Goal: Task Accomplishment & Management: Complete application form

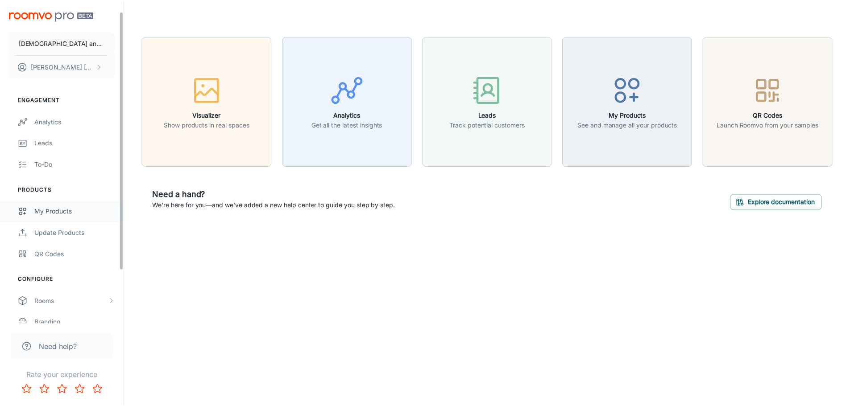
scroll to position [78, 0]
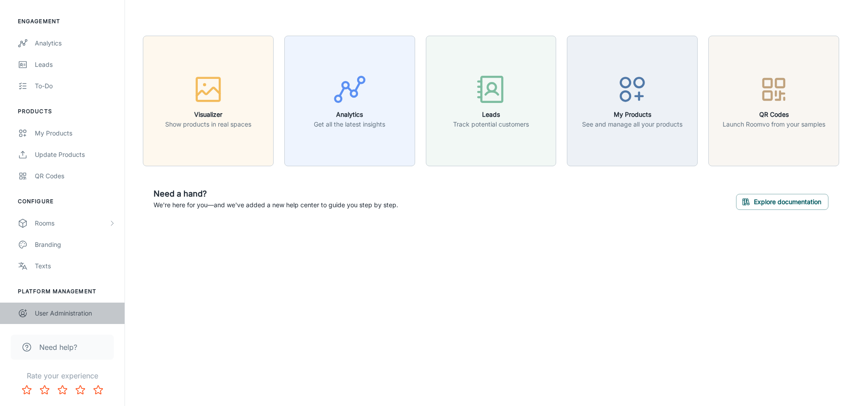
click at [80, 312] on div "User Administration" at bounding box center [75, 314] width 81 height 10
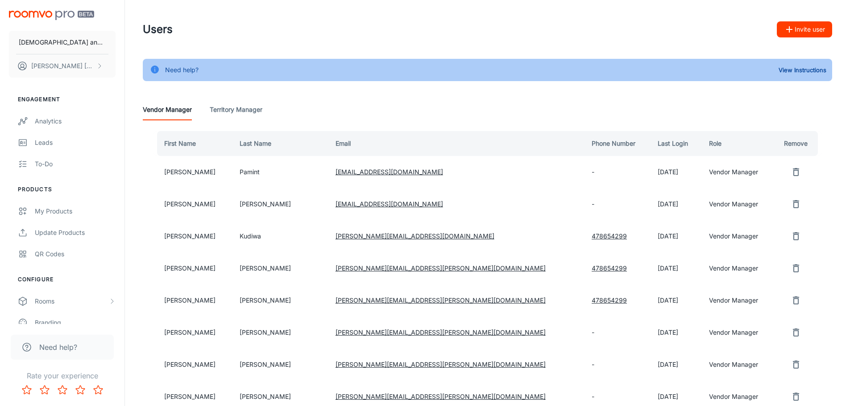
click at [799, 27] on button "Invite user" at bounding box center [804, 29] width 55 height 16
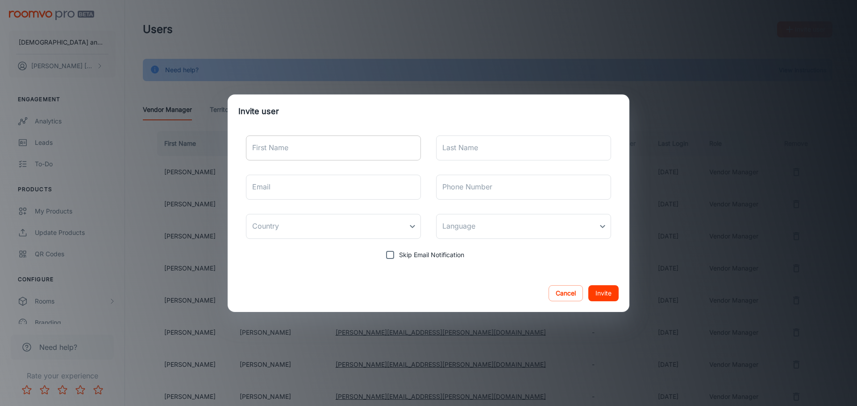
click at [298, 142] on input "First Name" at bounding box center [333, 148] width 175 height 25
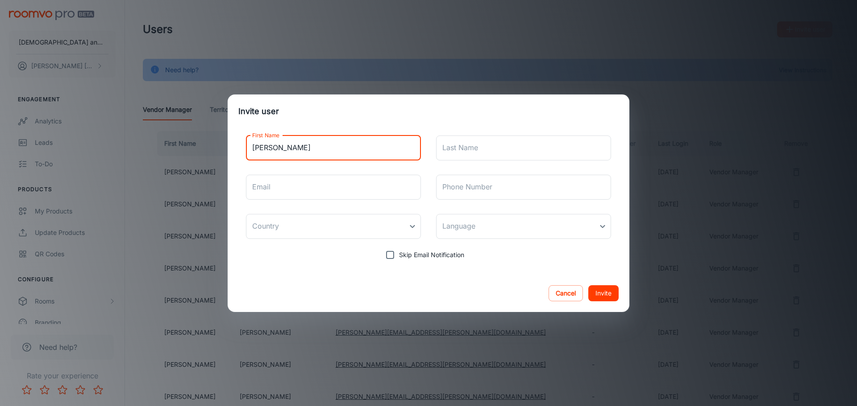
type input "[PERSON_NAME]"
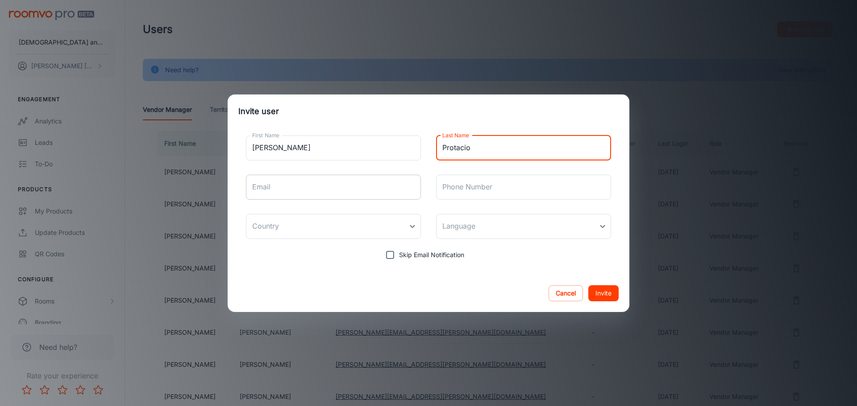
type input "Protacio"
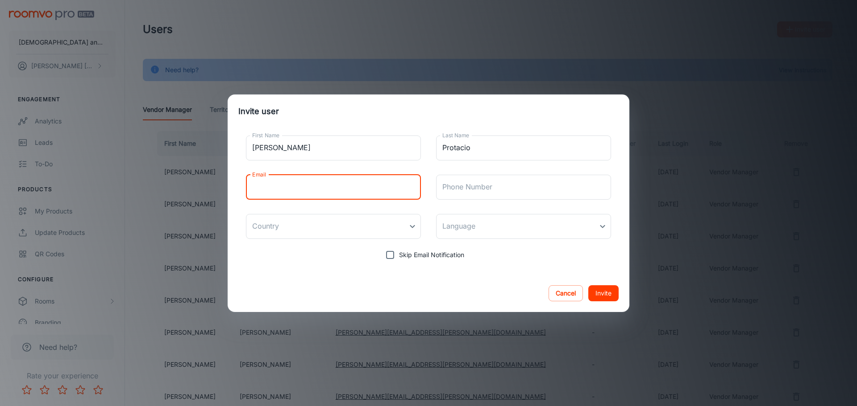
click at [303, 191] on input "Email" at bounding box center [333, 187] width 175 height 25
type input "[PERSON_NAME][EMAIL_ADDRESS][PERSON_NAME][DOMAIN_NAME]"
click at [410, 223] on body "Temple and [PERSON_NAME] [PERSON_NAME] Engagement Analytics Leads To-do Product…" at bounding box center [428, 203] width 857 height 406
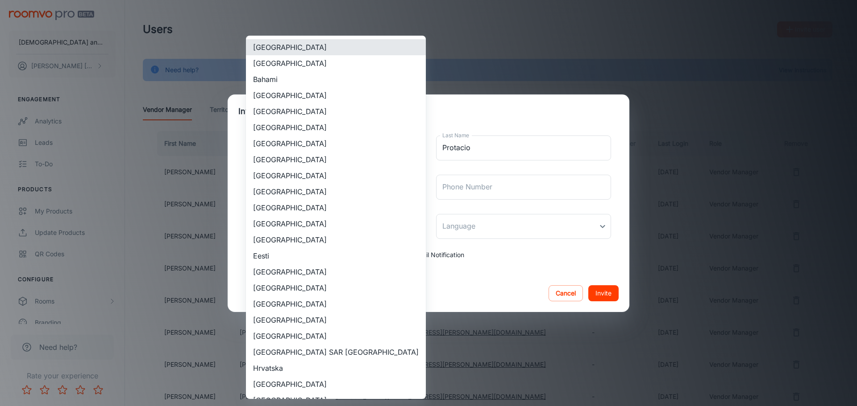
click at [495, 112] on div at bounding box center [428, 203] width 857 height 406
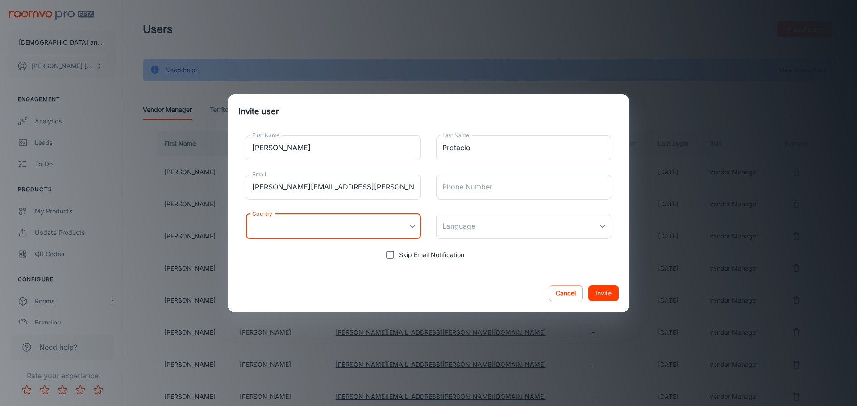
click at [602, 295] on button "Invite" at bounding box center [603, 294] width 30 height 16
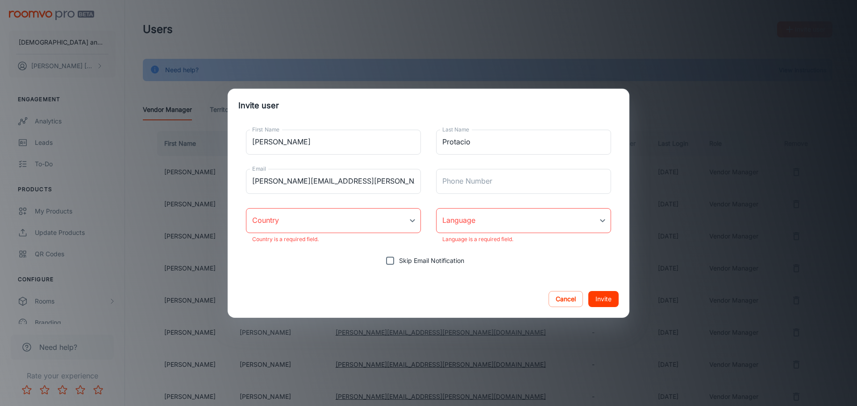
click at [413, 216] on body "Temple and [PERSON_NAME] [PERSON_NAME] Engagement Analytics Leads To-do Product…" at bounding box center [428, 203] width 857 height 406
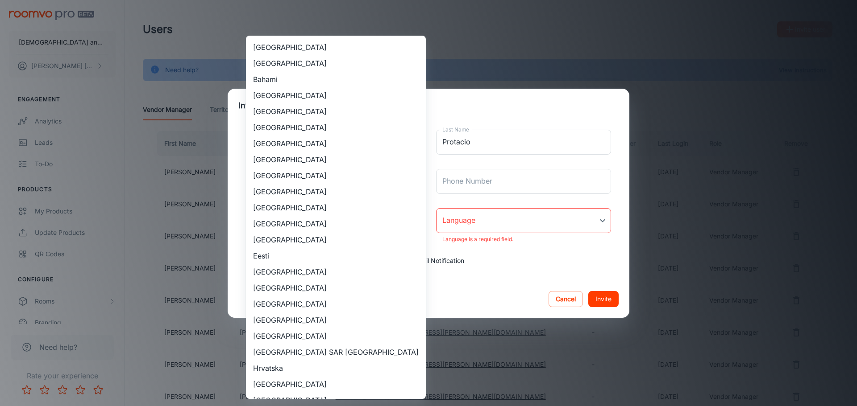
click at [381, 58] on li "[GEOGRAPHIC_DATA]" at bounding box center [336, 63] width 180 height 16
type input "[GEOGRAPHIC_DATA]"
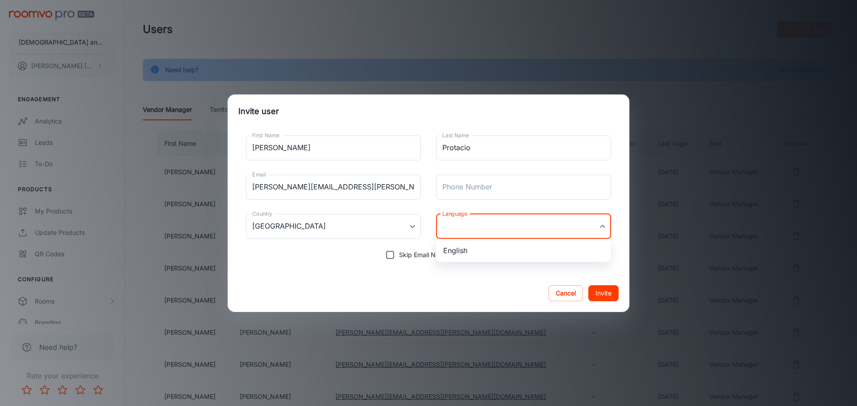
click at [523, 231] on body "Temple and [PERSON_NAME] [PERSON_NAME] Engagement Analytics Leads To-do Product…" at bounding box center [428, 203] width 857 height 406
click at [513, 256] on li "English" at bounding box center [523, 251] width 175 height 16
type input "en-au"
click at [608, 292] on button "Invite" at bounding box center [603, 294] width 30 height 16
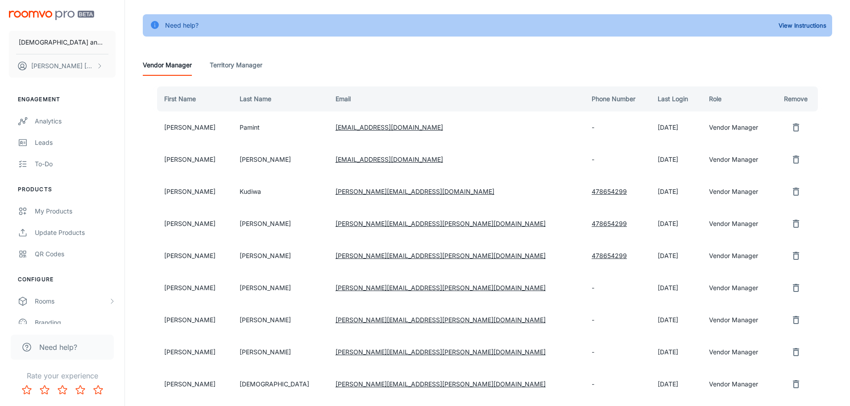
scroll to position [178, 0]
